Goal: Check status: Check status

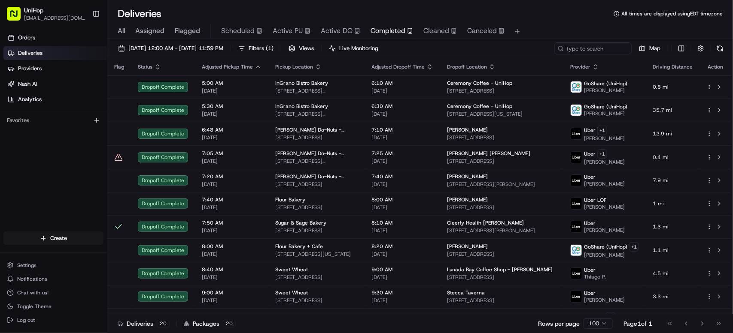
scroll to position [228, 0]
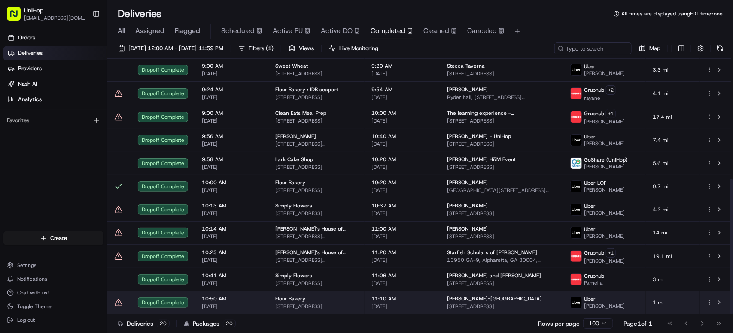
click at [412, 305] on span "[DATE]" at bounding box center [402, 306] width 62 height 7
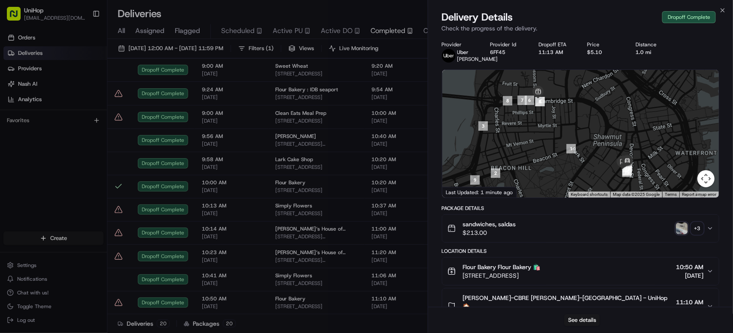
click at [677, 235] on img "button" at bounding box center [681, 229] width 12 height 12
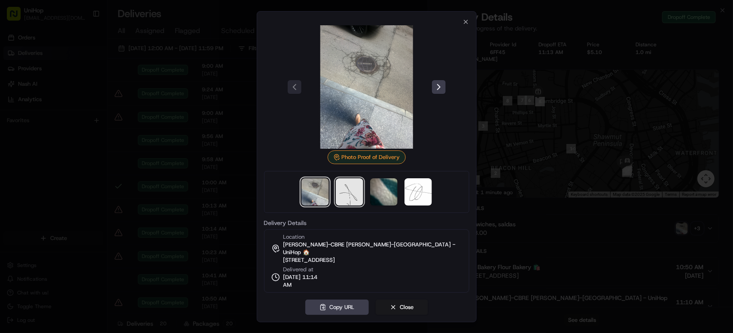
click at [337, 196] on img at bounding box center [349, 192] width 27 height 27
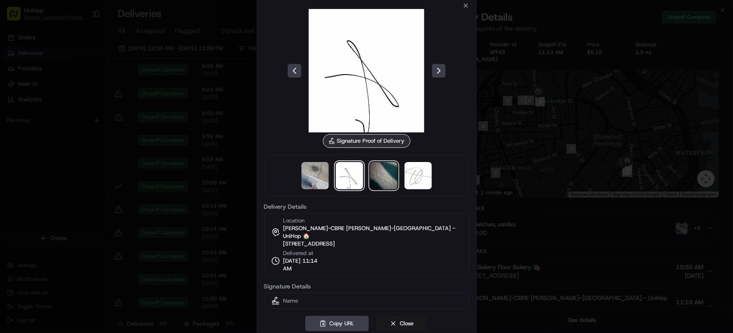
click at [392, 179] on img at bounding box center [383, 175] width 27 height 27
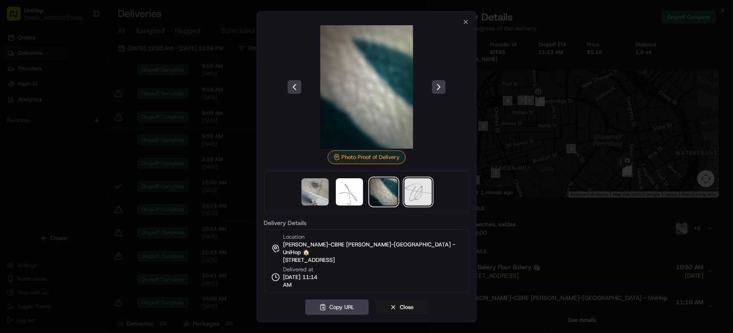
click at [415, 193] on img at bounding box center [417, 192] width 27 height 27
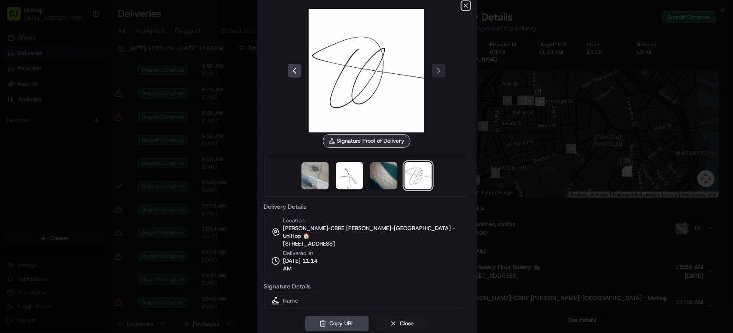
click at [463, 9] on icon "button" at bounding box center [465, 5] width 7 height 7
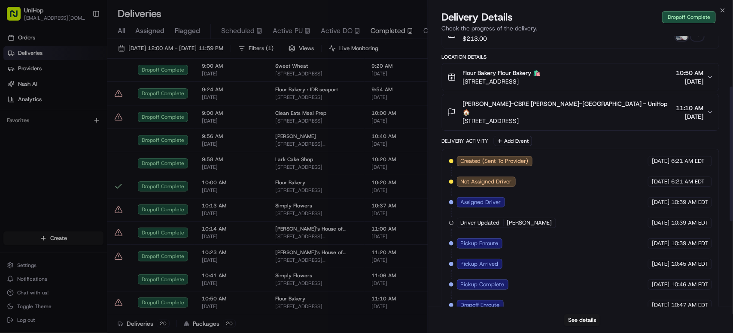
scroll to position [273, 0]
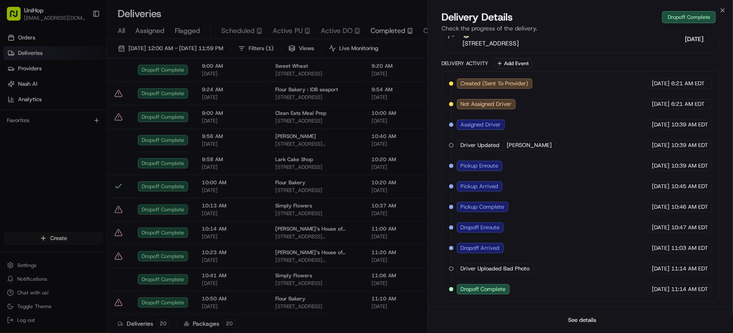
click at [588, 322] on button "See details" at bounding box center [582, 321] width 36 height 12
click at [280, 33] on span "Active PU" at bounding box center [287, 31] width 30 height 10
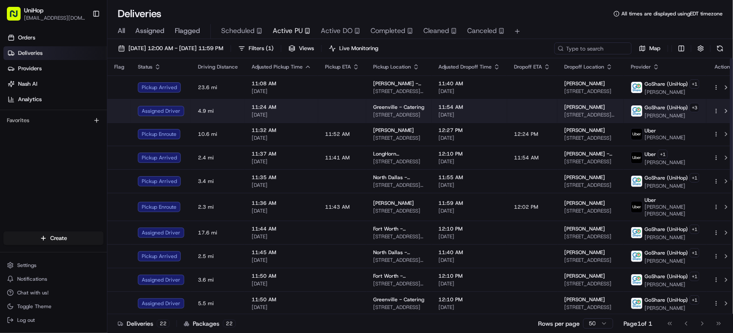
click at [405, 114] on span "[STREET_ADDRESS]" at bounding box center [398, 115] width 51 height 7
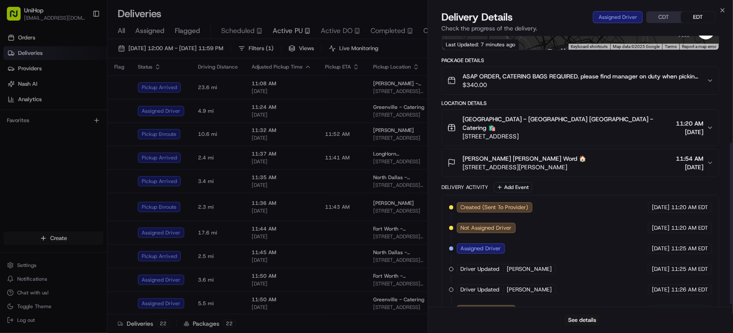
scroll to position [183, 0]
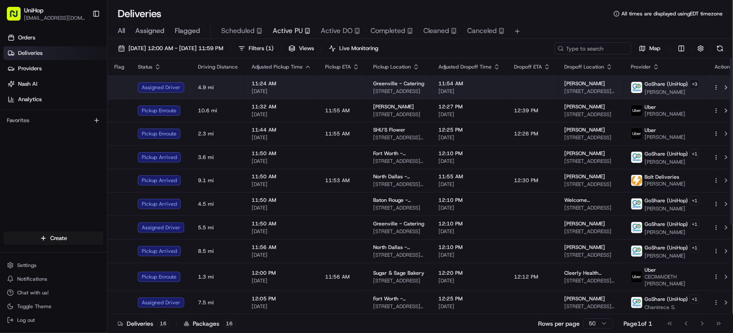
click at [378, 88] on span "[STREET_ADDRESS]" at bounding box center [398, 91] width 51 height 7
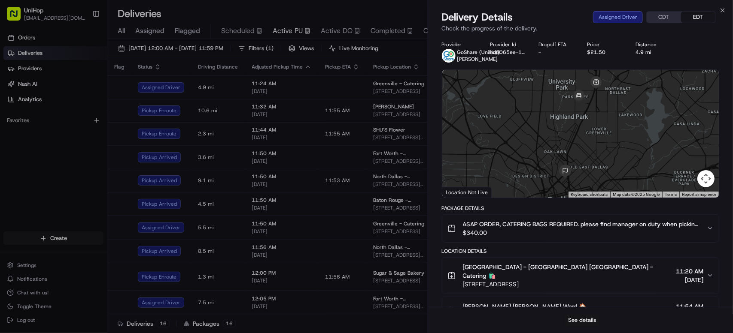
click at [584, 321] on button "See details" at bounding box center [582, 321] width 36 height 12
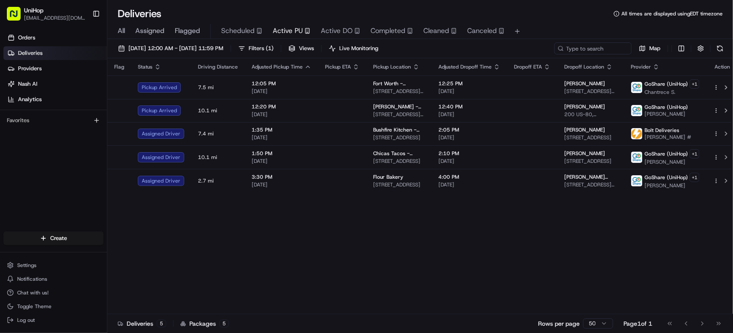
click at [346, 251] on div "Flag Status Driving Distance Adjusted Pickup Time Pickup ETA Pickup Location Ad…" at bounding box center [422, 186] width 630 height 256
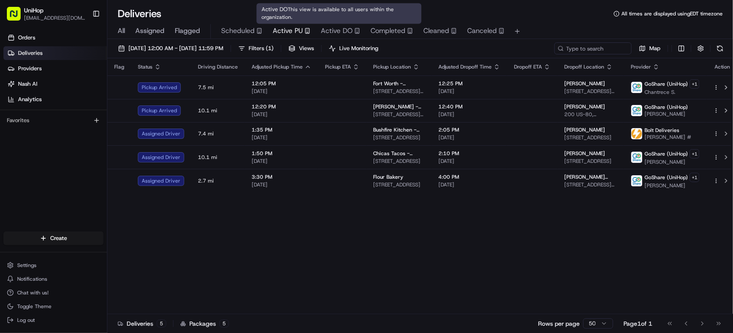
click at [330, 28] on span "Active DO" at bounding box center [337, 31] width 32 height 10
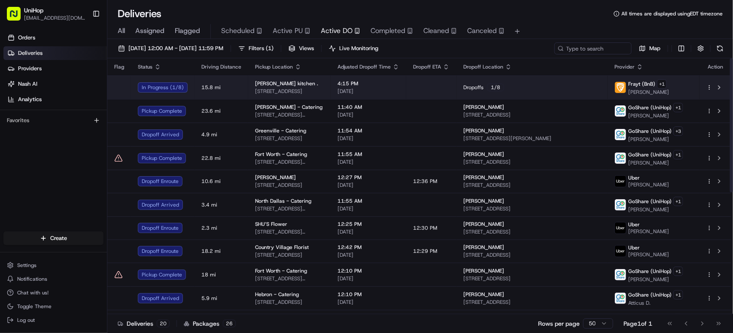
click at [330, 98] on td "[PERSON_NAME] kitchen . [STREET_ADDRESS]" at bounding box center [289, 88] width 82 height 24
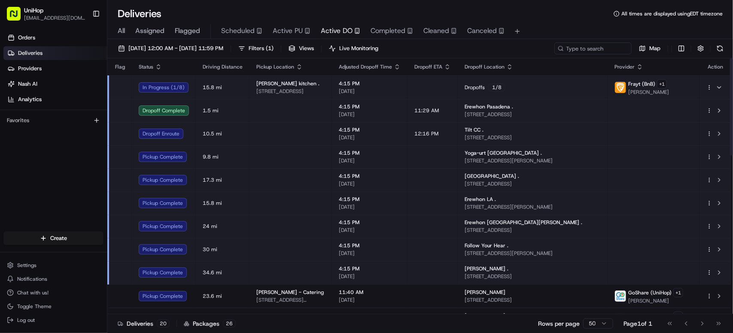
click at [444, 135] on td "12:16 PM" at bounding box center [432, 133] width 50 height 23
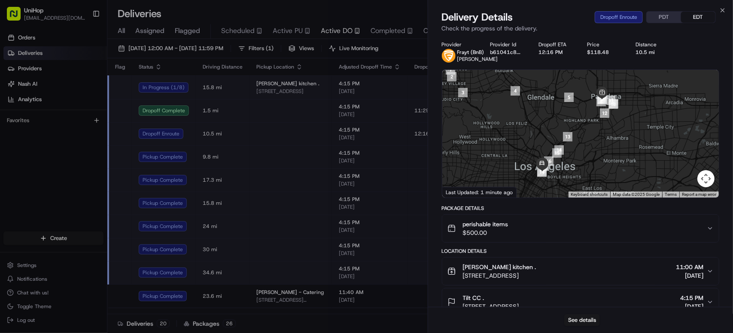
drag, startPoint x: 593, startPoint y: 119, endPoint x: 584, endPoint y: 121, distance: 9.5
click at [584, 121] on div at bounding box center [580, 134] width 276 height 128
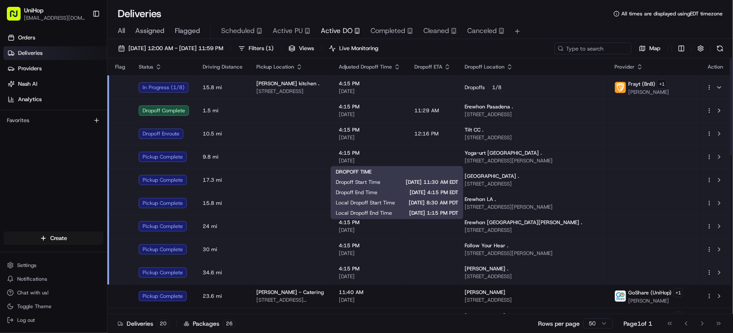
click at [400, 157] on div "4:15 PM [DATE]" at bounding box center [370, 157] width 62 height 15
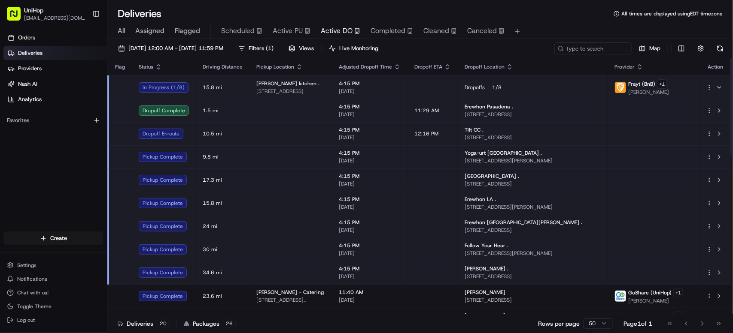
click at [400, 163] on span "[DATE]" at bounding box center [370, 160] width 62 height 7
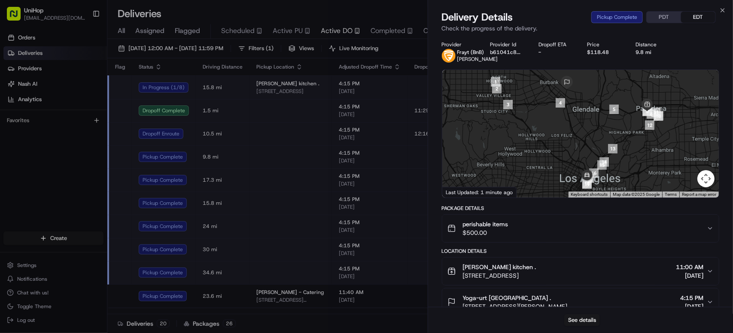
drag, startPoint x: 524, startPoint y: 139, endPoint x: 495, endPoint y: 134, distance: 29.6
click at [495, 134] on div at bounding box center [580, 134] width 276 height 128
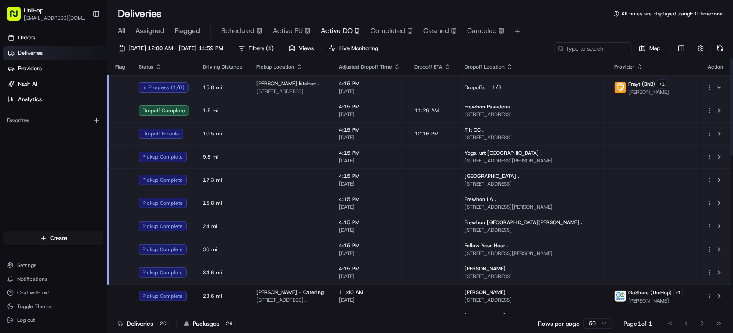
click at [457, 177] on td at bounding box center [432, 180] width 50 height 23
click at [457, 203] on td at bounding box center [432, 203] width 50 height 23
click at [457, 234] on td at bounding box center [432, 226] width 50 height 23
click at [457, 277] on td at bounding box center [432, 272] width 50 height 23
click at [407, 248] on td "4:15 PM [DATE]" at bounding box center [370, 249] width 76 height 23
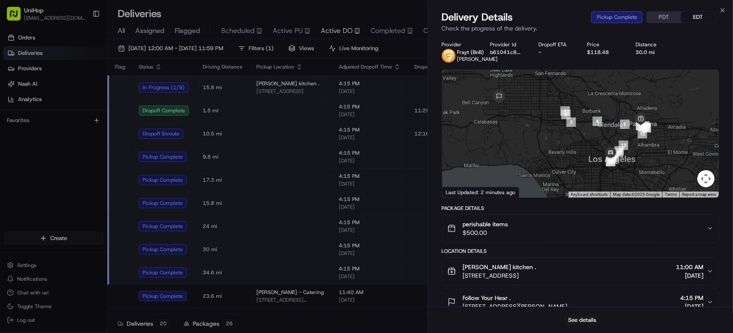
drag, startPoint x: 586, startPoint y: 130, endPoint x: 528, endPoint y: 130, distance: 57.5
click at [528, 130] on div at bounding box center [580, 134] width 276 height 128
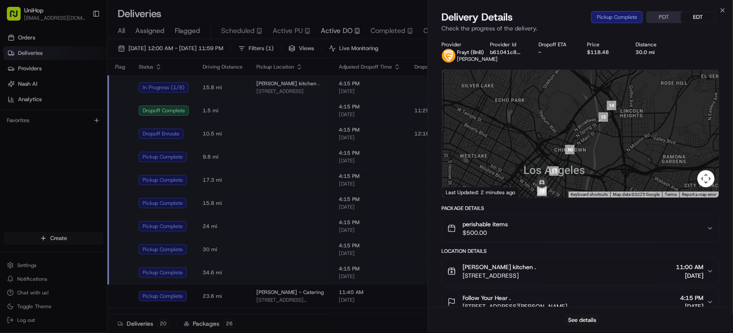
drag, startPoint x: 556, startPoint y: 178, endPoint x: 568, endPoint y: 124, distance: 54.6
click at [568, 124] on div at bounding box center [580, 134] width 276 height 128
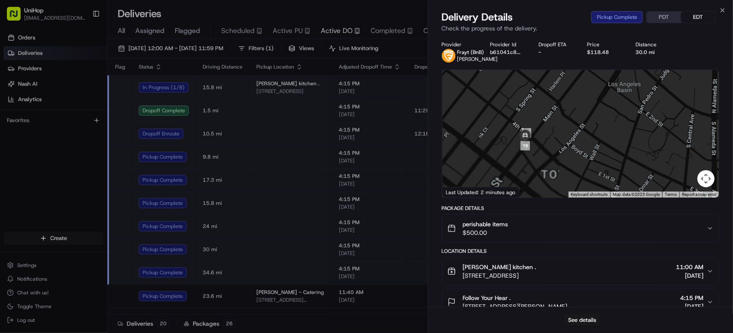
drag, startPoint x: 539, startPoint y: 175, endPoint x: 545, endPoint y: 102, distance: 73.2
click at [545, 102] on div at bounding box center [580, 134] width 276 height 128
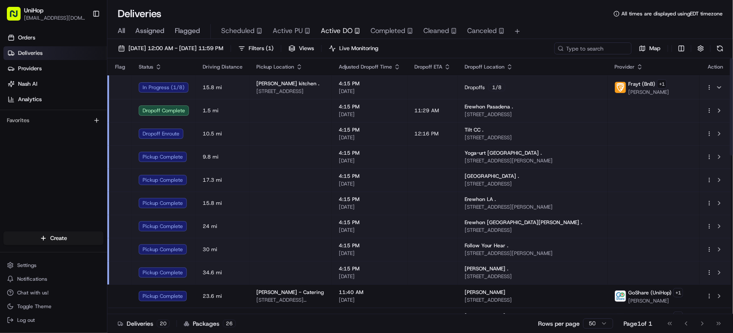
click at [442, 135] on td "12:16 PM" at bounding box center [432, 133] width 50 height 23
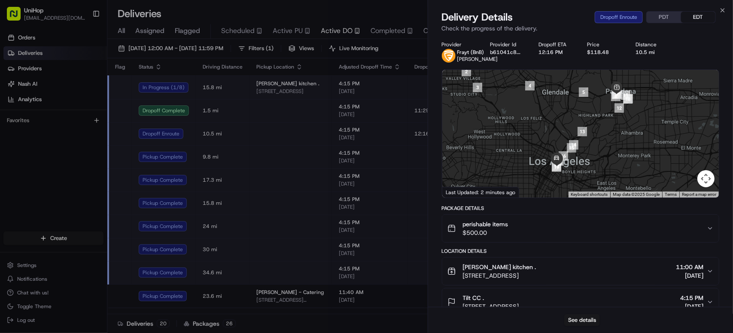
drag, startPoint x: 569, startPoint y: 139, endPoint x: 531, endPoint y: 119, distance: 42.4
click at [531, 119] on div at bounding box center [580, 134] width 276 height 128
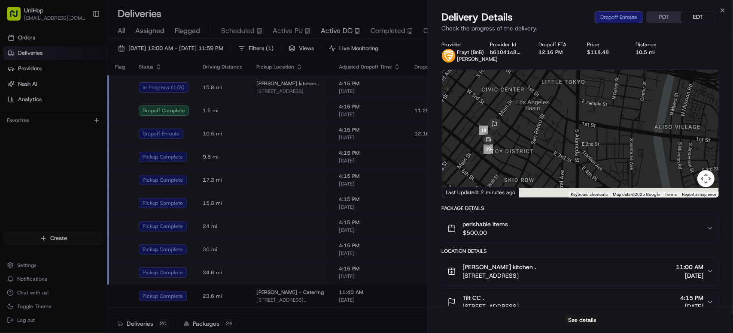
drag, startPoint x: 517, startPoint y: 178, endPoint x: 520, endPoint y: 135, distance: 43.0
click at [537, 133] on div at bounding box center [580, 134] width 276 height 128
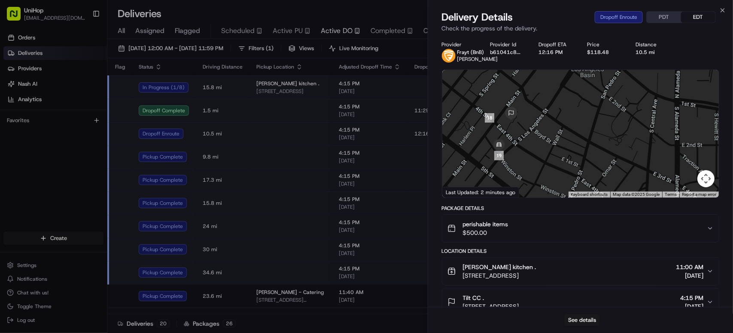
drag, startPoint x: 505, startPoint y: 132, endPoint x: 535, endPoint y: 121, distance: 31.8
click at [535, 121] on div at bounding box center [580, 134] width 276 height 128
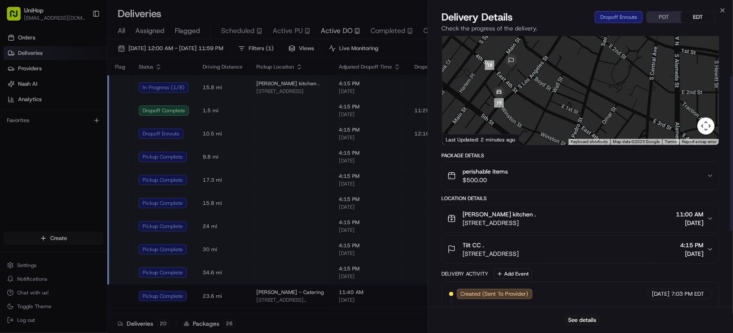
scroll to position [109, 0]
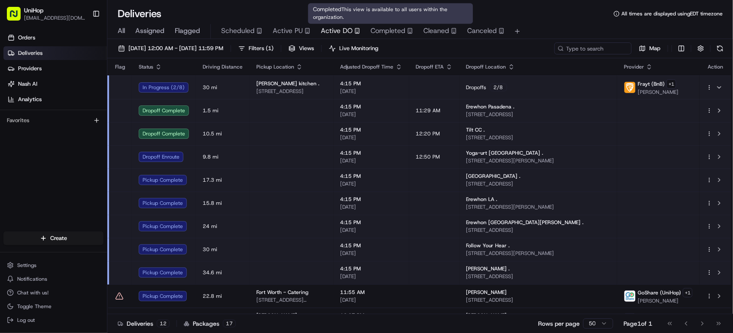
click at [393, 32] on span "Completed" at bounding box center [387, 31] width 35 height 10
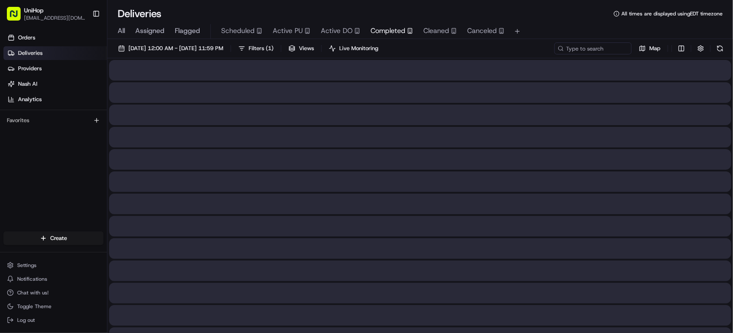
click at [339, 35] on span "Active DO" at bounding box center [337, 31] width 32 height 10
click at [339, 32] on span "Active DO" at bounding box center [337, 31] width 32 height 10
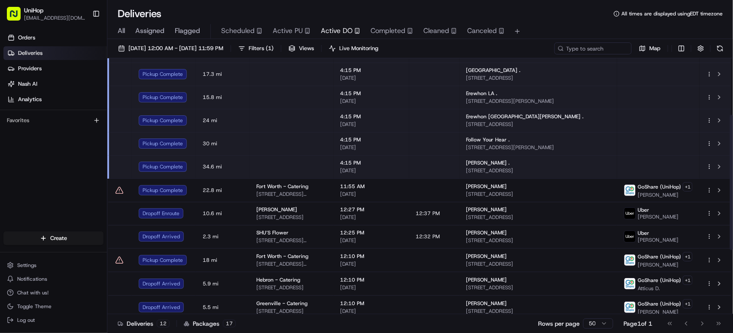
scroll to position [125, 0]
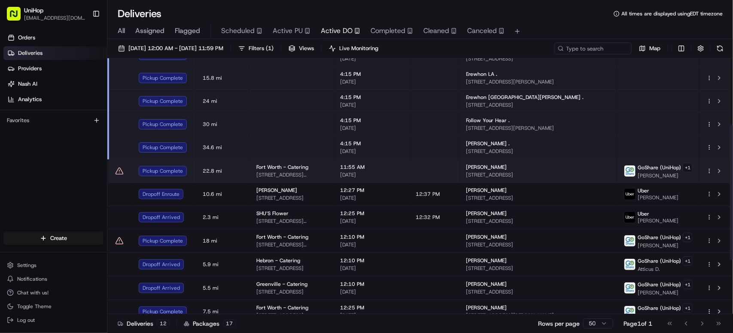
click at [409, 167] on td "11:55 AM [DATE]" at bounding box center [371, 171] width 76 height 24
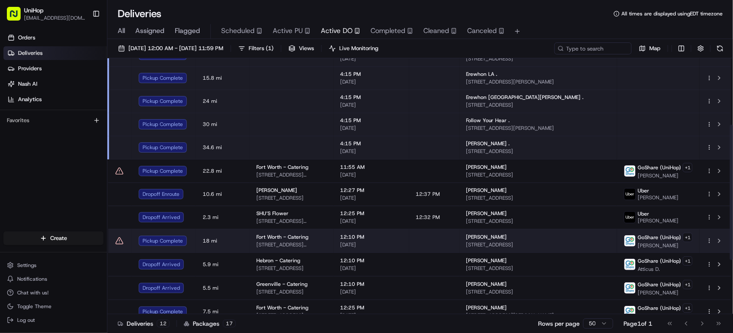
click at [457, 235] on td at bounding box center [434, 241] width 50 height 24
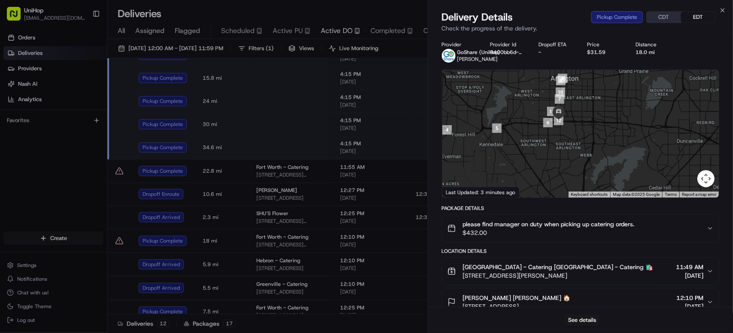
drag, startPoint x: 616, startPoint y: 125, endPoint x: 505, endPoint y: 112, distance: 111.8
click at [505, 112] on div at bounding box center [580, 134] width 276 height 128
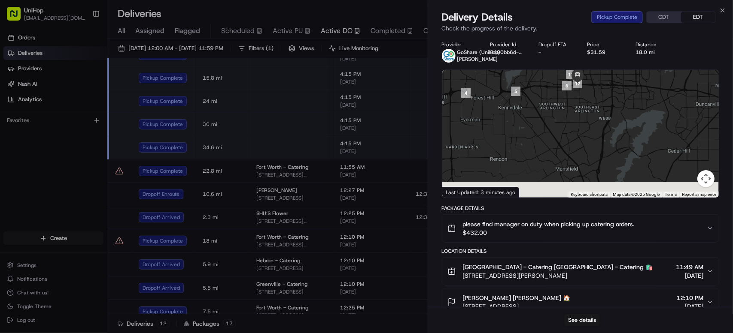
drag, startPoint x: 529, startPoint y: 149, endPoint x: 552, endPoint y: 105, distance: 50.5
click at [552, 104] on div at bounding box center [580, 134] width 276 height 128
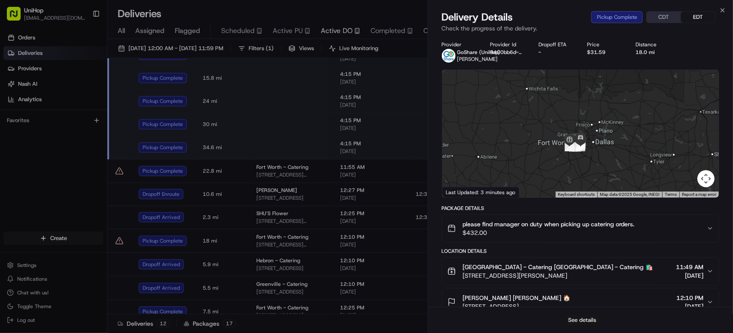
click at [586, 318] on button "See details" at bounding box center [582, 321] width 36 height 12
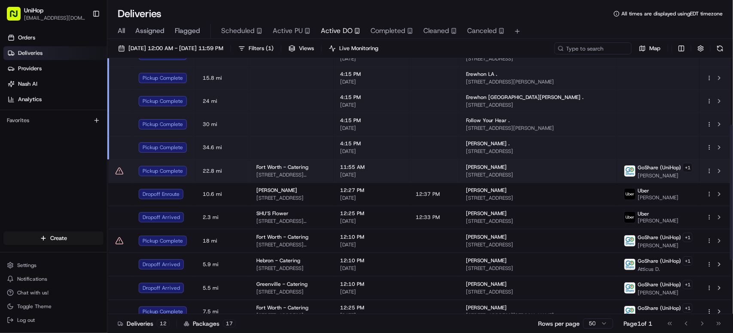
click at [333, 180] on td "[GEOGRAPHIC_DATA] - Catering [STREET_ADDRESS][PERSON_NAME]" at bounding box center [291, 171] width 84 height 24
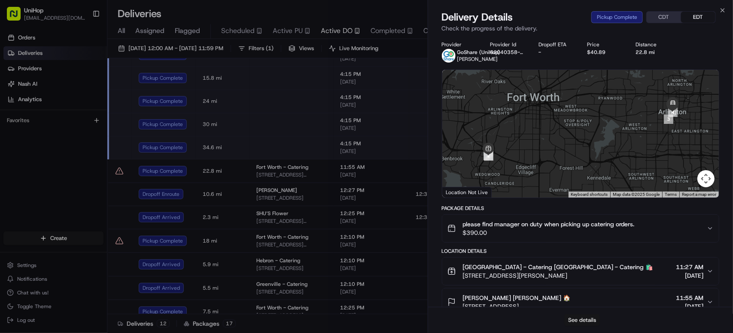
click at [586, 319] on button "See details" at bounding box center [582, 321] width 36 height 12
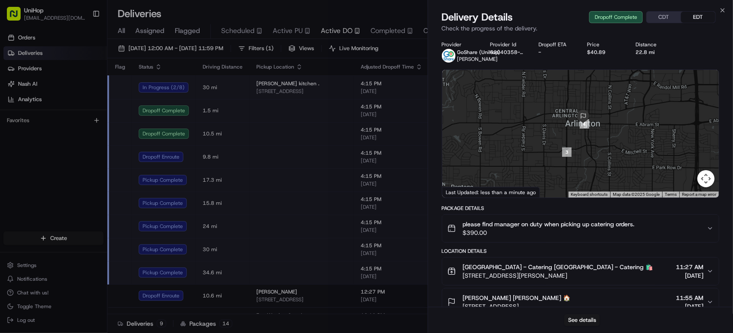
drag, startPoint x: 591, startPoint y: 84, endPoint x: 581, endPoint y: 139, distance: 56.0
click at [581, 139] on div at bounding box center [580, 134] width 276 height 128
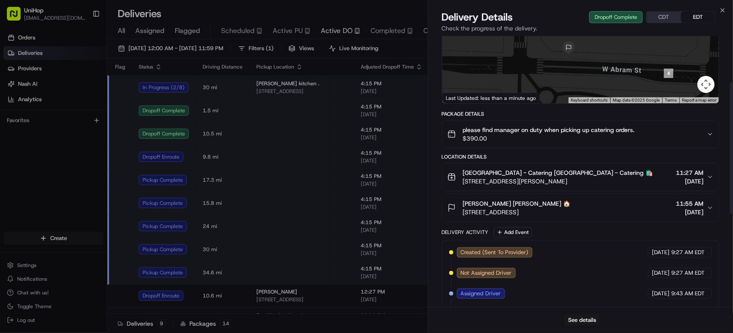
scroll to position [95, 0]
click at [463, 212] on span "[STREET_ADDRESS]" at bounding box center [517, 211] width 108 height 9
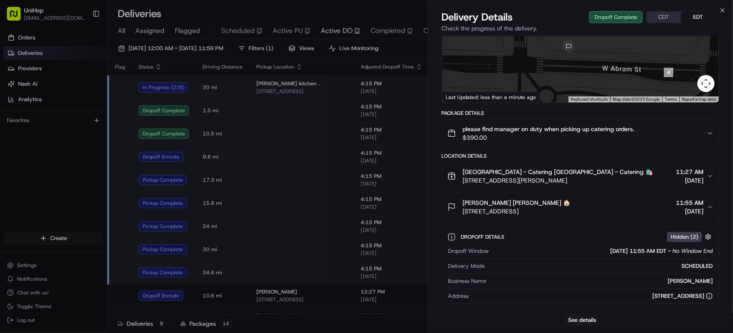
drag, startPoint x: 462, startPoint y: 212, endPoint x: 618, endPoint y: 210, distance: 155.8
click at [570, 210] on span "[STREET_ADDRESS]" at bounding box center [517, 211] width 108 height 9
copy span "[STREET_ADDRESS]"
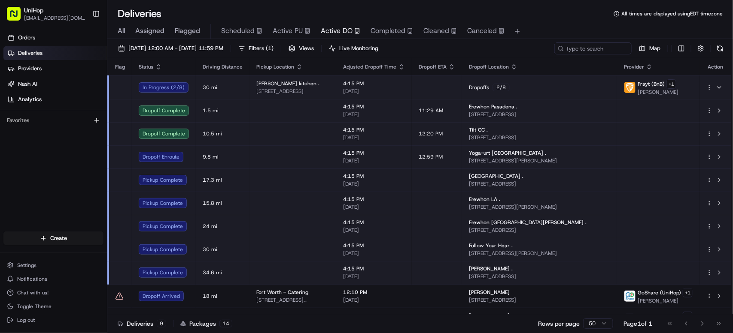
click at [382, 33] on span "Completed" at bounding box center [387, 31] width 35 height 10
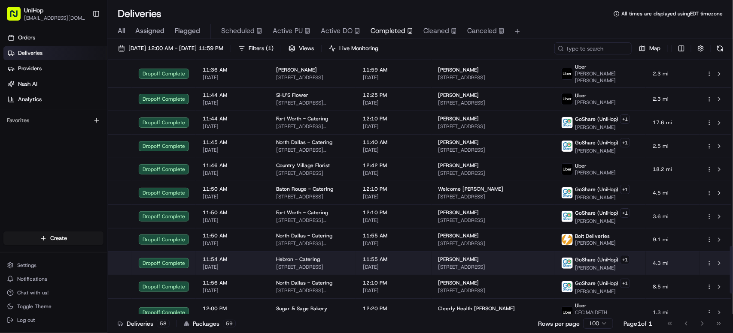
scroll to position [1122, 0]
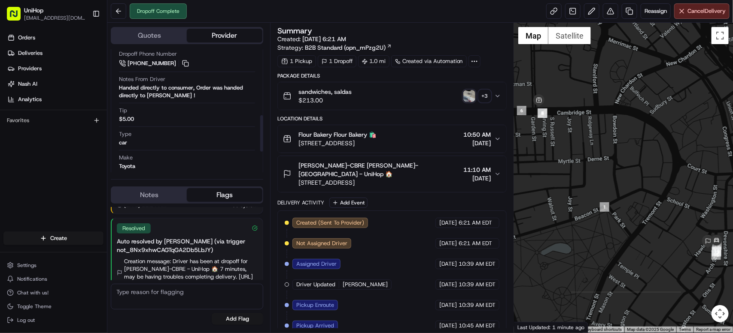
scroll to position [228, 0]
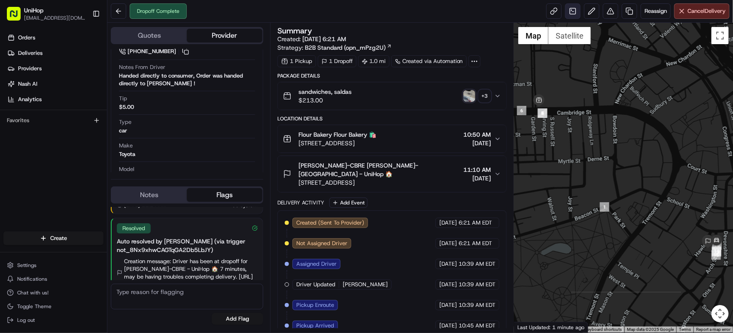
click at [571, 17] on link at bounding box center [572, 10] width 15 height 15
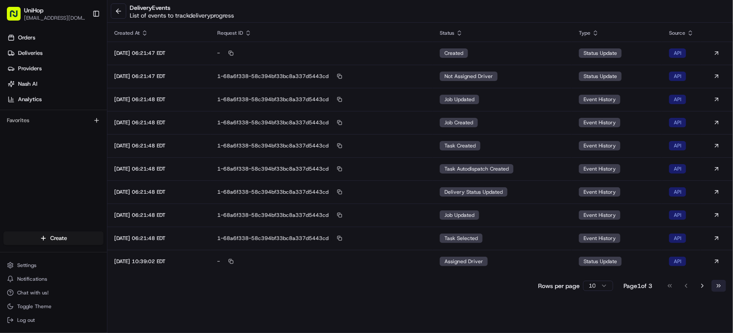
click at [713, 286] on button "Go to last page" at bounding box center [718, 286] width 15 height 12
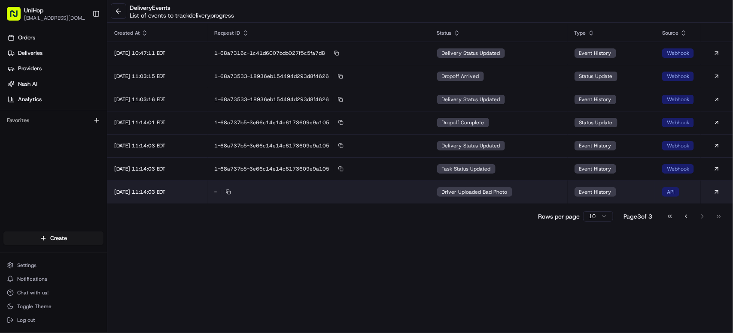
click at [490, 195] on span "Driver Uploaded Bad Photo" at bounding box center [475, 192] width 66 height 7
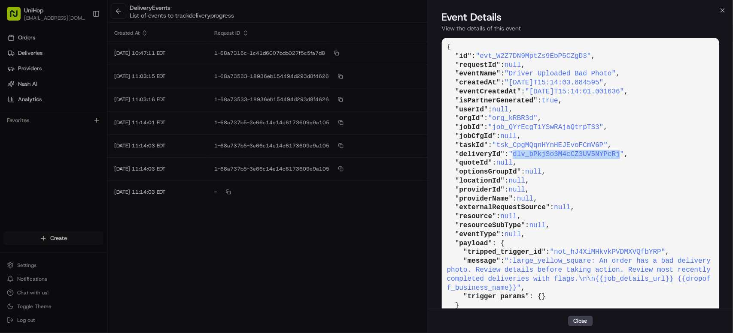
drag, startPoint x: 517, startPoint y: 154, endPoint x: 624, endPoint y: 154, distance: 106.9
click at [624, 154] on span ""dlv_bPkjSo3M4cCZ3UV5NYPcRj"" at bounding box center [566, 155] width 115 height 8
copy span "dlv_bPkjSo3M4cCZ3UV5NYPcRj"
